Goal: Task Accomplishment & Management: Manage account settings

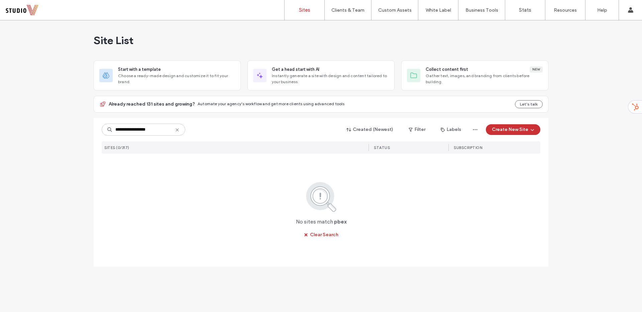
type input "**********"
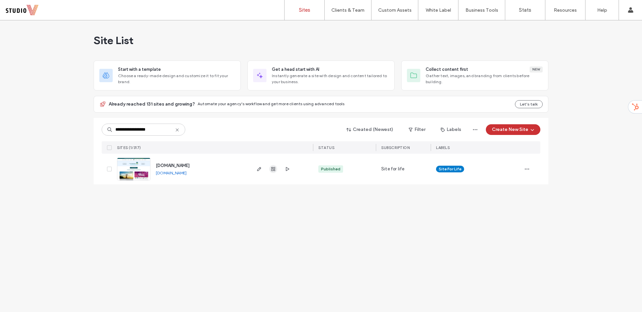
click at [272, 169] on use "button" at bounding box center [273, 169] width 4 height 4
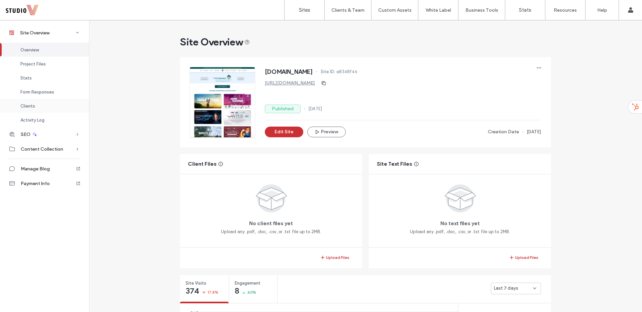
drag, startPoint x: 38, startPoint y: 109, endPoint x: 90, endPoint y: 110, distance: 52.1
click at [38, 109] on div "Clients" at bounding box center [44, 106] width 89 height 14
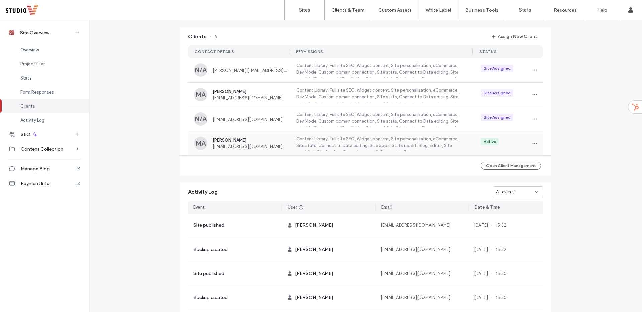
scroll to position [508, 0]
click at [406, 141] on label "Content Library, Full site SEO, Widget content, Site personalization, eCommerce…" at bounding box center [379, 144] width 169 height 15
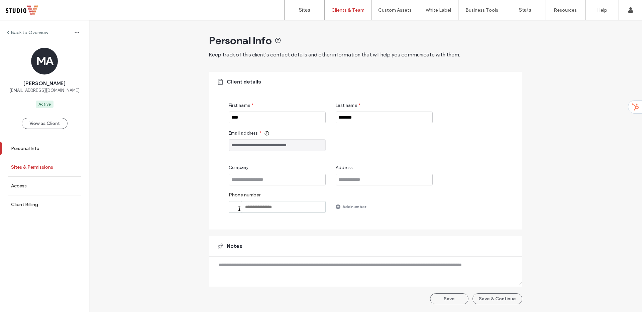
click at [52, 169] on label "Sites & Permissions" at bounding box center [32, 167] width 42 height 6
